Goal: Navigation & Orientation: Go to known website

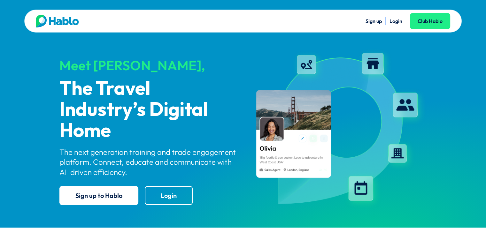
click at [397, 19] on link "Login" at bounding box center [396, 21] width 13 height 6
click at [398, 21] on link "Login" at bounding box center [396, 21] width 13 height 6
click at [373, 21] on link "Sign up" at bounding box center [374, 21] width 16 height 6
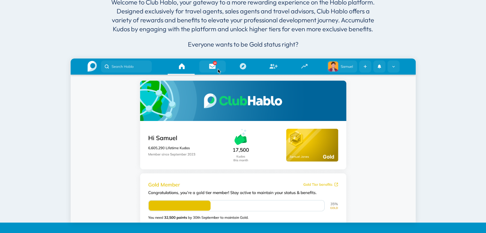
scroll to position [153, 0]
